Goal: Check status: Check status

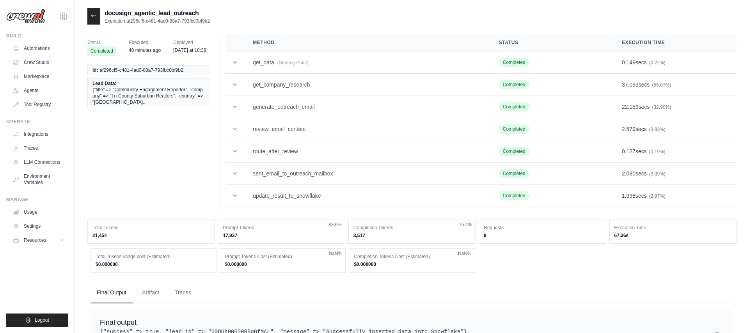
click at [96, 18] on icon at bounding box center [93, 15] width 6 height 6
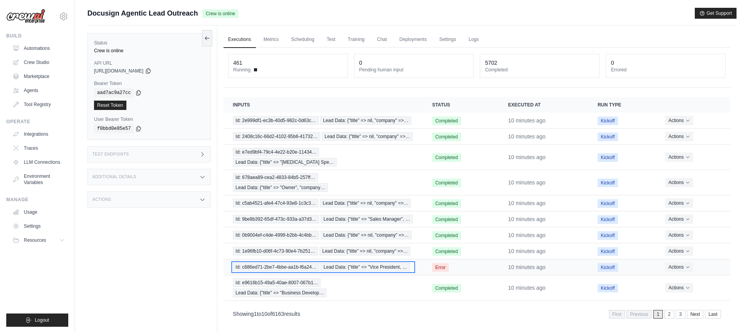
click at [306, 266] on span "Id: c886ed71-2be7-4bbe-aa1b-f6a24…" at bounding box center [276, 267] width 87 height 9
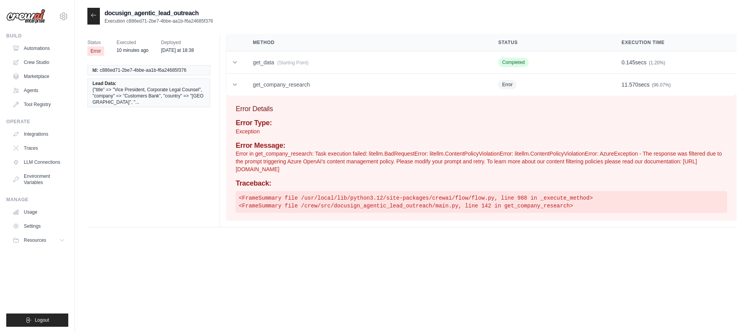
click at [92, 15] on icon at bounding box center [93, 15] width 6 height 6
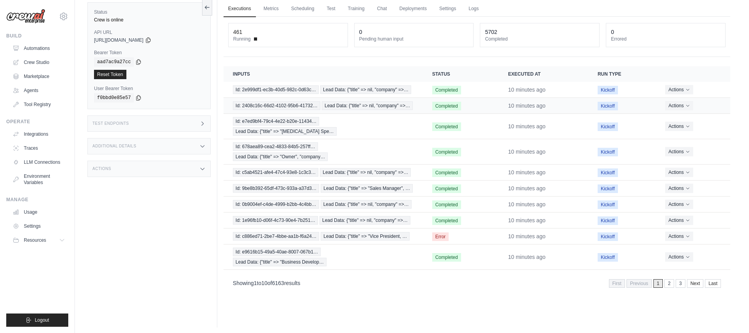
scroll to position [33, 0]
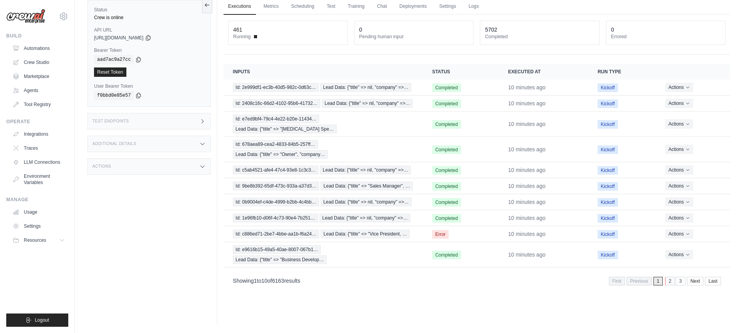
click at [669, 280] on link "2" at bounding box center [670, 281] width 10 height 9
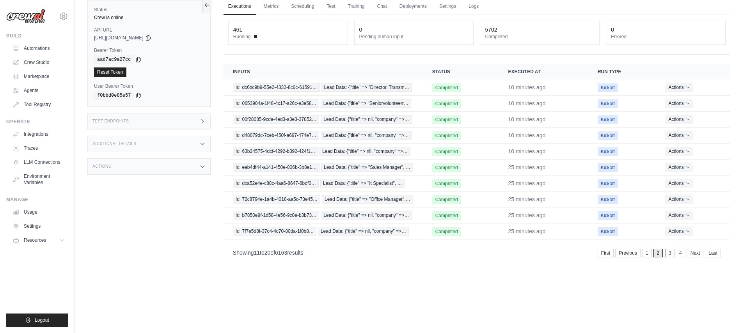
click at [671, 253] on link "3" at bounding box center [670, 253] width 10 height 9
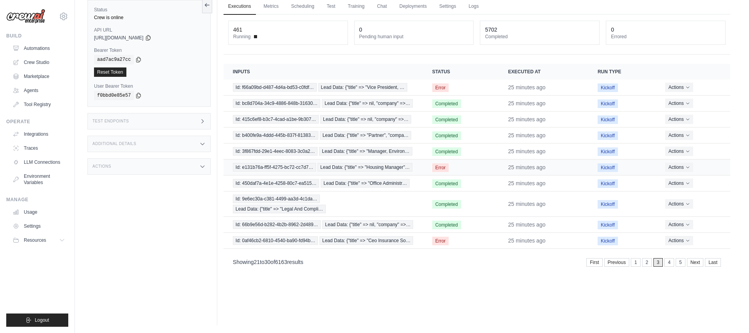
click at [479, 170] on td "Error" at bounding box center [461, 168] width 76 height 16
click at [385, 166] on span "Lead Data: {"title" => "Housing Manager"…" at bounding box center [364, 167] width 95 height 9
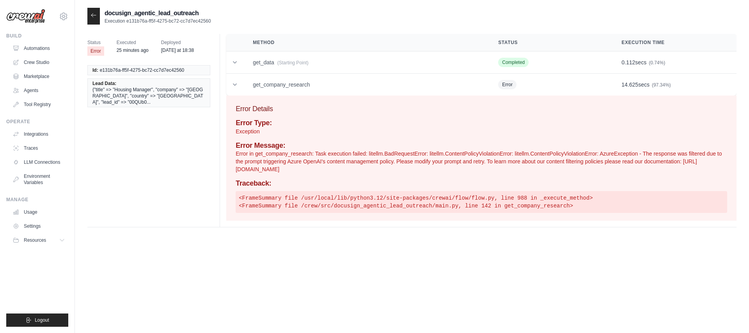
click at [98, 15] on div at bounding box center [93, 16] width 12 height 17
click at [97, 18] on div at bounding box center [93, 16] width 12 height 17
click at [93, 18] on icon at bounding box center [93, 15] width 6 height 6
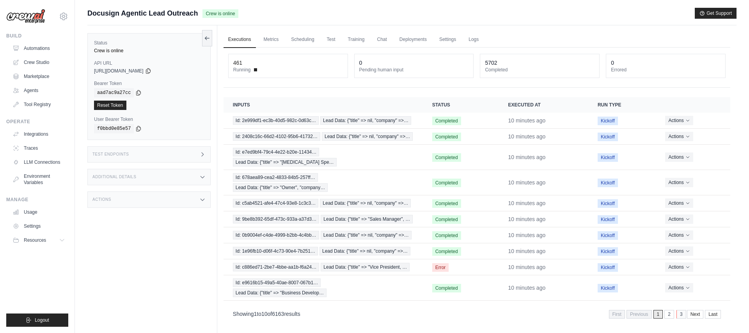
click at [679, 314] on link "3" at bounding box center [681, 314] width 10 height 9
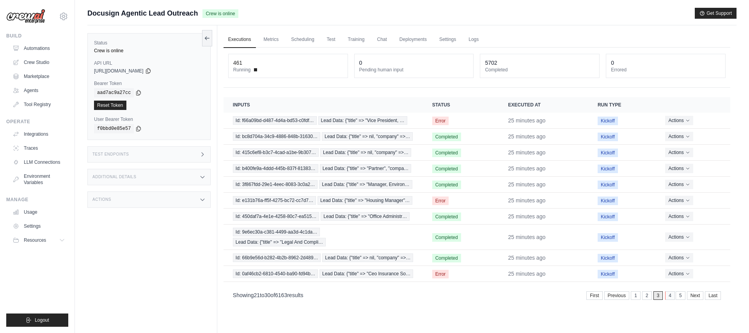
click at [669, 296] on link "4" at bounding box center [670, 295] width 10 height 9
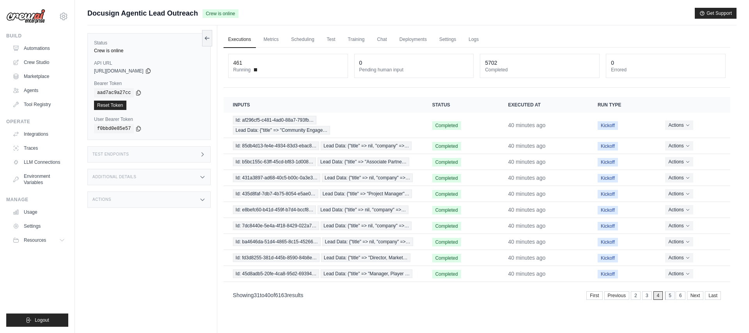
click at [670, 296] on link "5" at bounding box center [670, 295] width 10 height 9
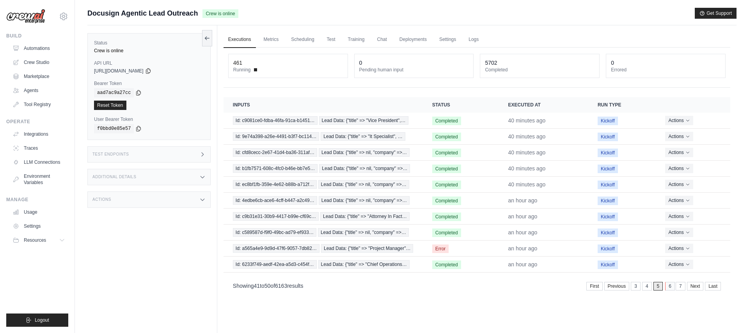
click at [670, 289] on link "6" at bounding box center [670, 286] width 10 height 9
click at [670, 289] on link "7" at bounding box center [670, 286] width 10 height 9
click at [671, 288] on link "8" at bounding box center [670, 286] width 10 height 9
